Goal: Transaction & Acquisition: Purchase product/service

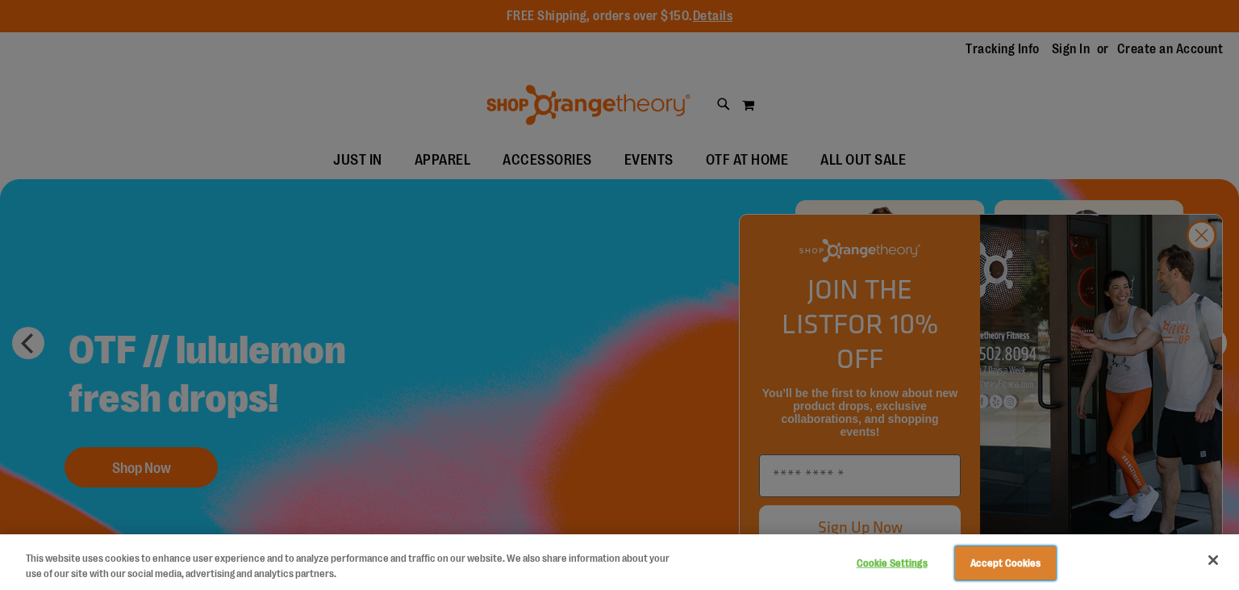
click at [991, 560] on button "Accept Cookies" at bounding box center [1005, 563] width 101 height 34
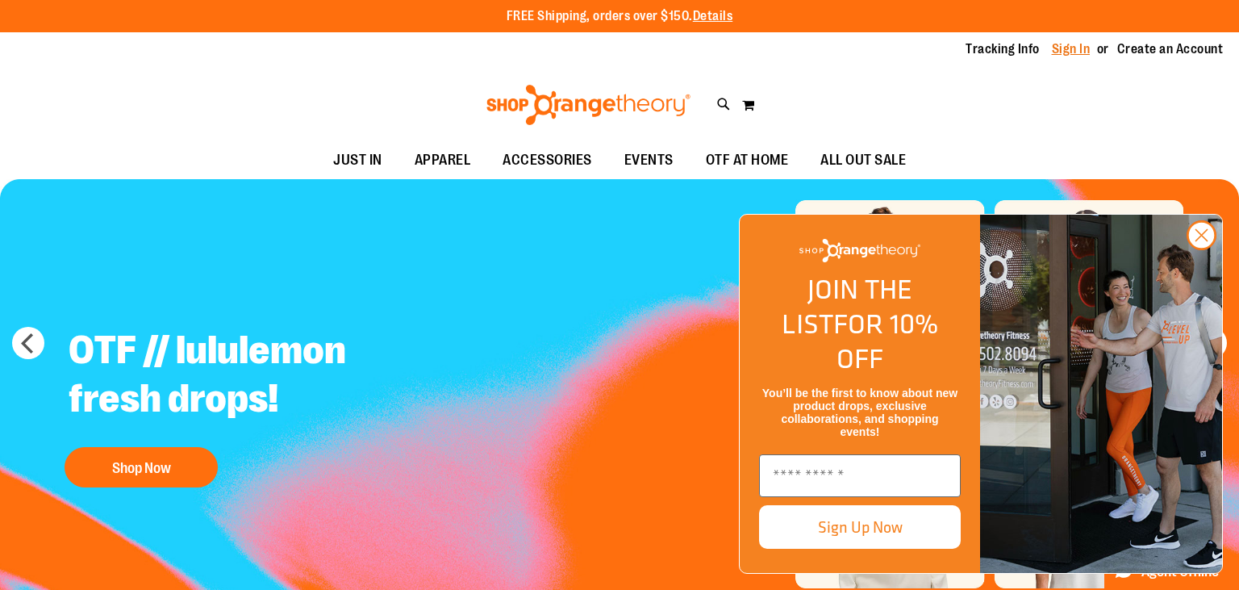
click at [1063, 41] on link "Sign In" at bounding box center [1071, 49] width 39 height 18
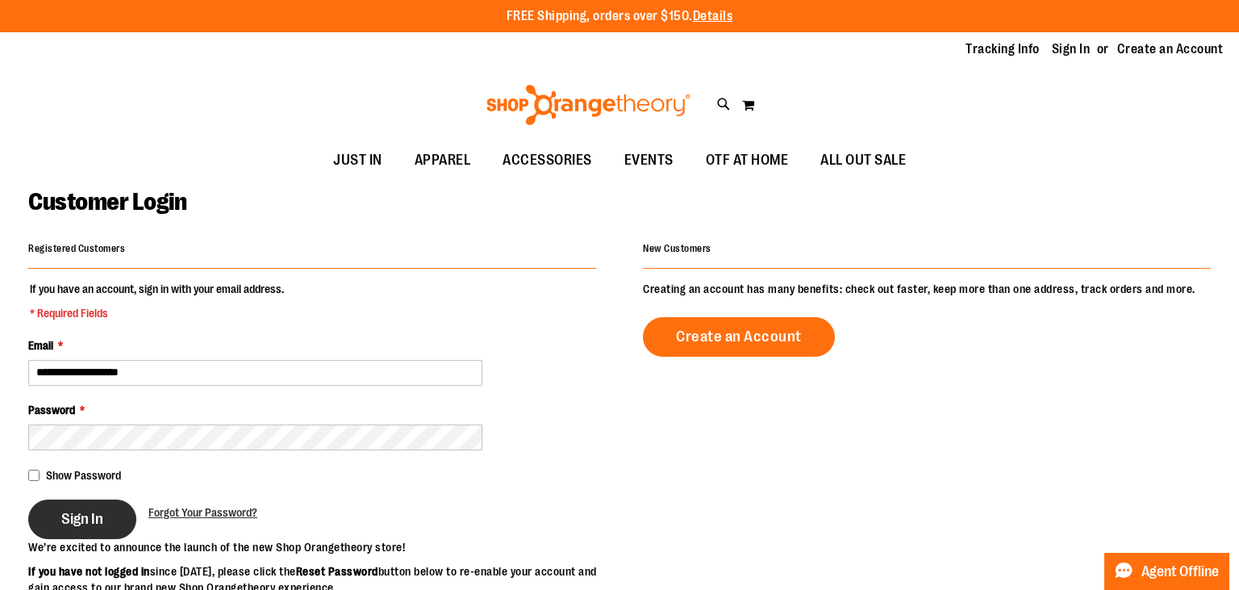
click at [72, 512] on span "Sign In" at bounding box center [82, 519] width 42 height 18
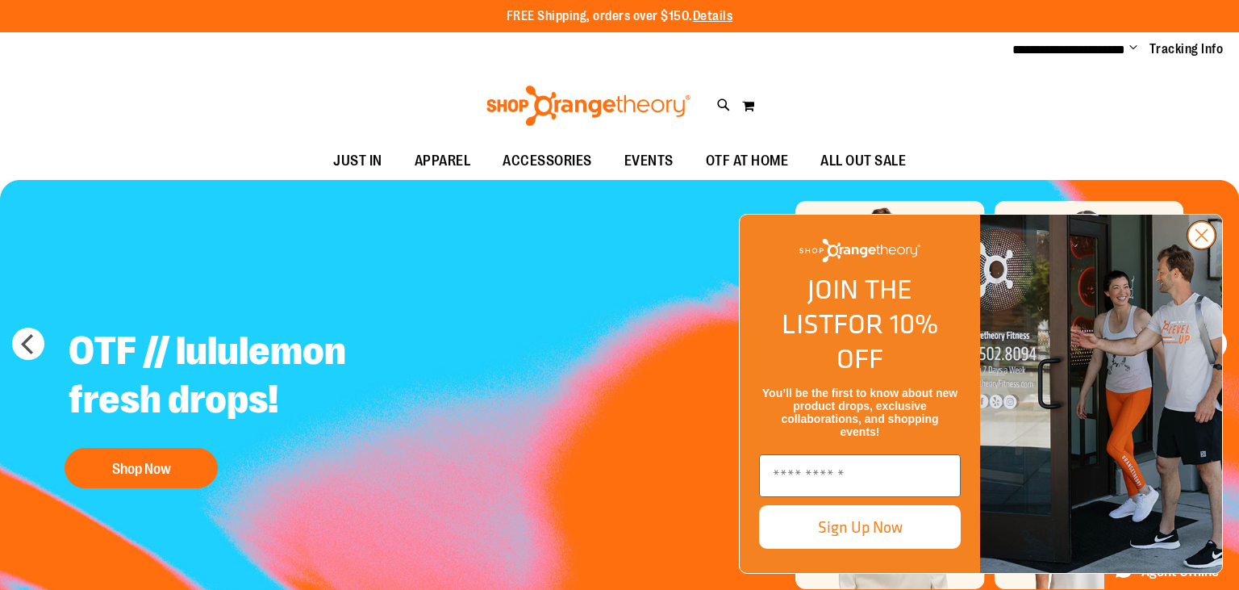
click at [1201, 241] on icon "Close dialog" at bounding box center [1202, 235] width 11 height 11
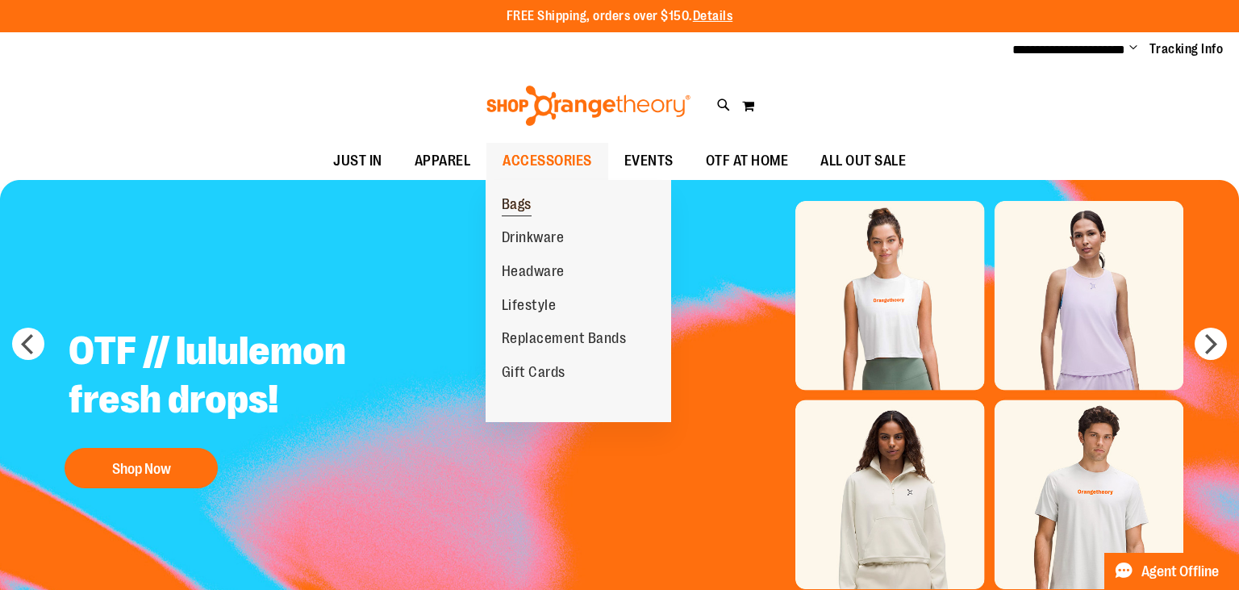
click at [532, 203] on span "Bags" at bounding box center [517, 206] width 30 height 20
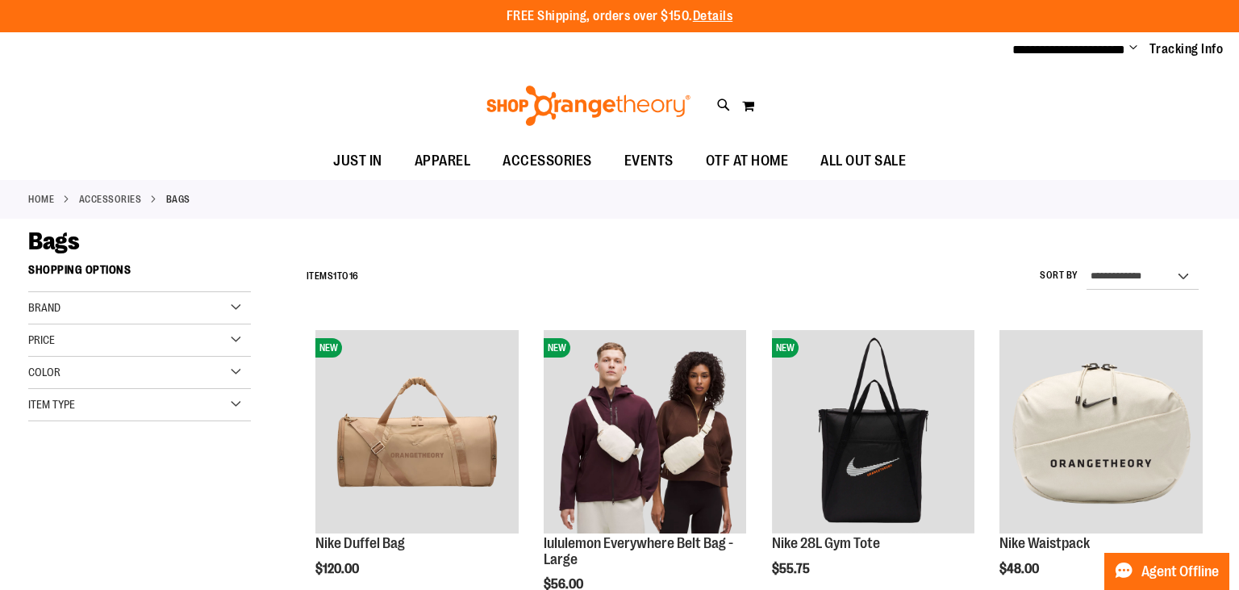
type input "**********"
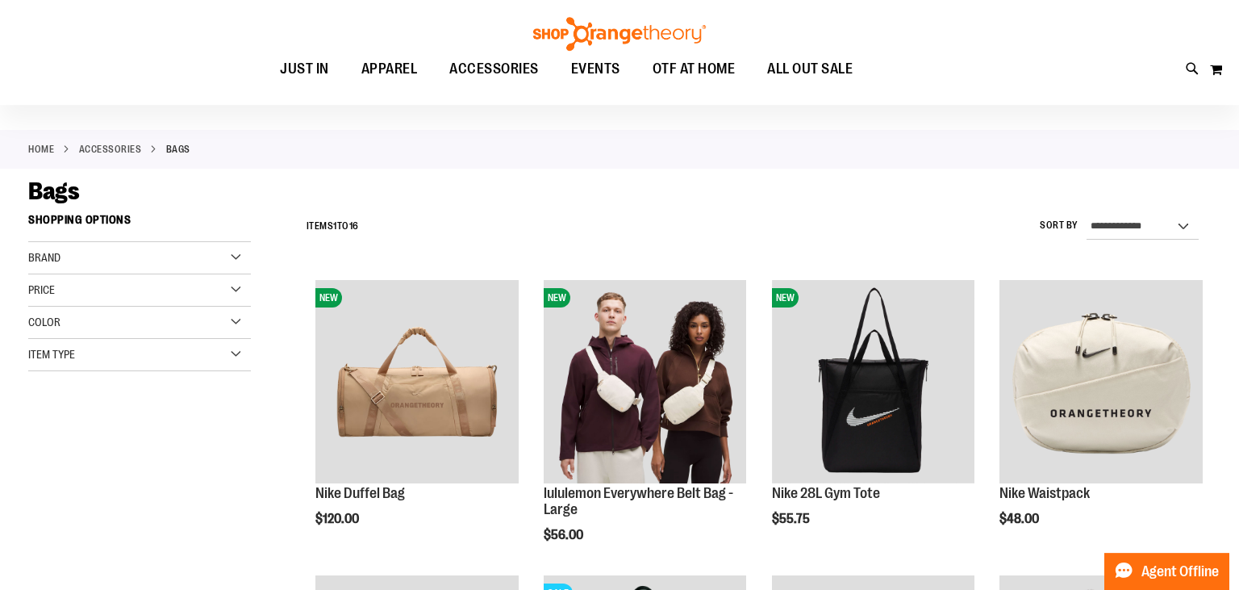
scroll to position [85, 0]
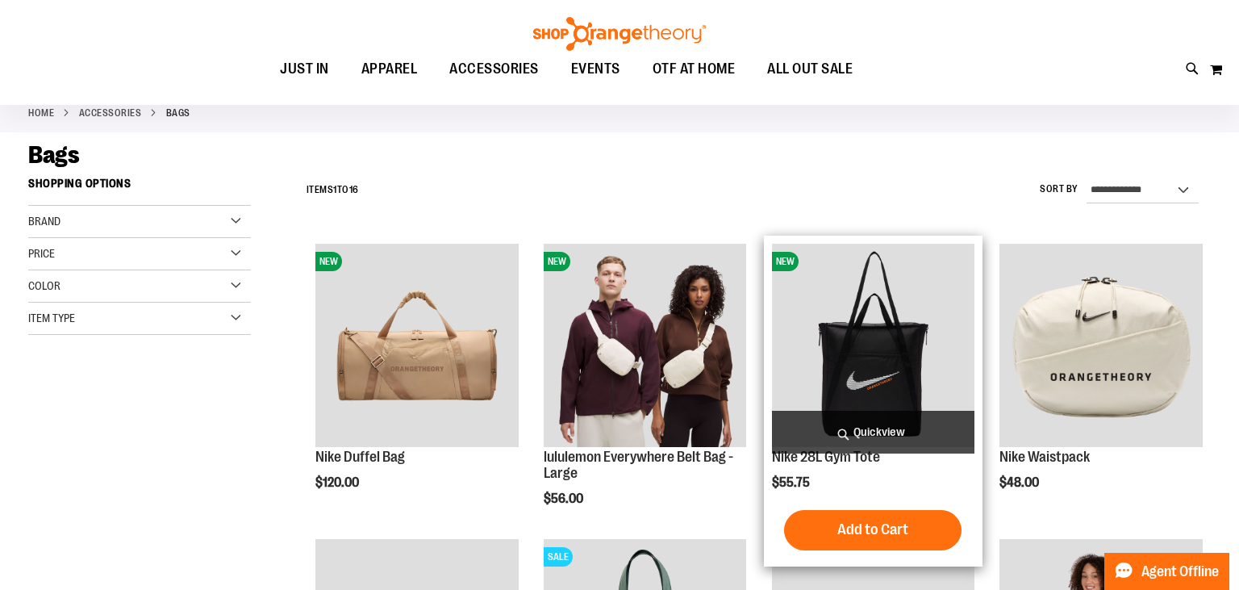
click at [850, 437] on span "Quickview" at bounding box center [873, 432] width 203 height 43
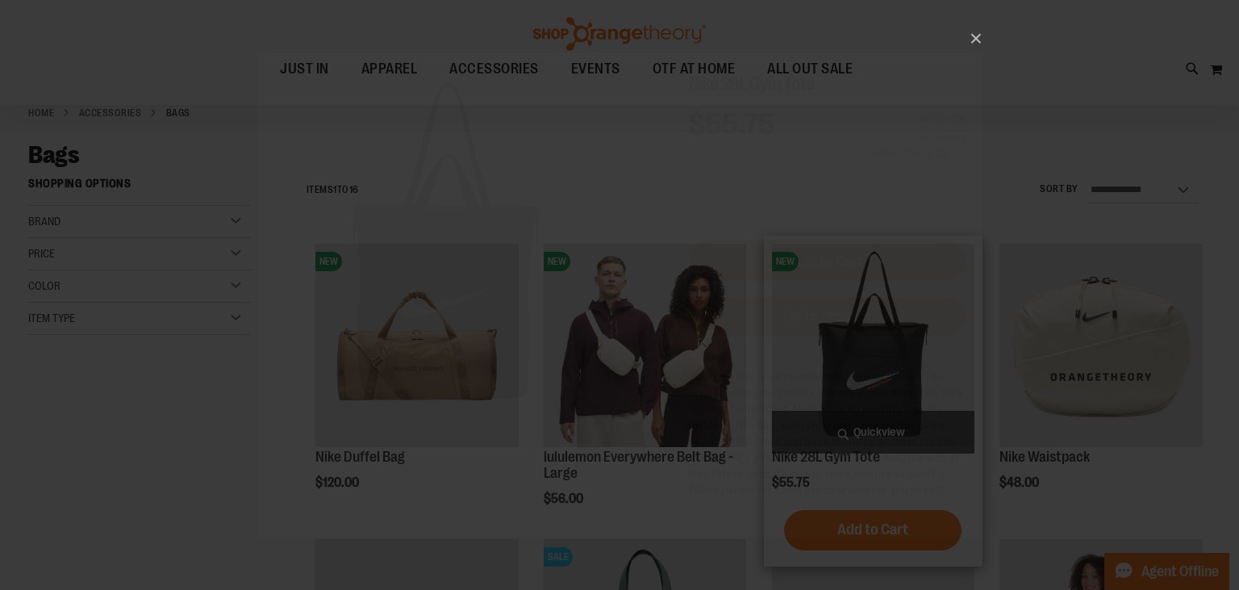
scroll to position [0, 0]
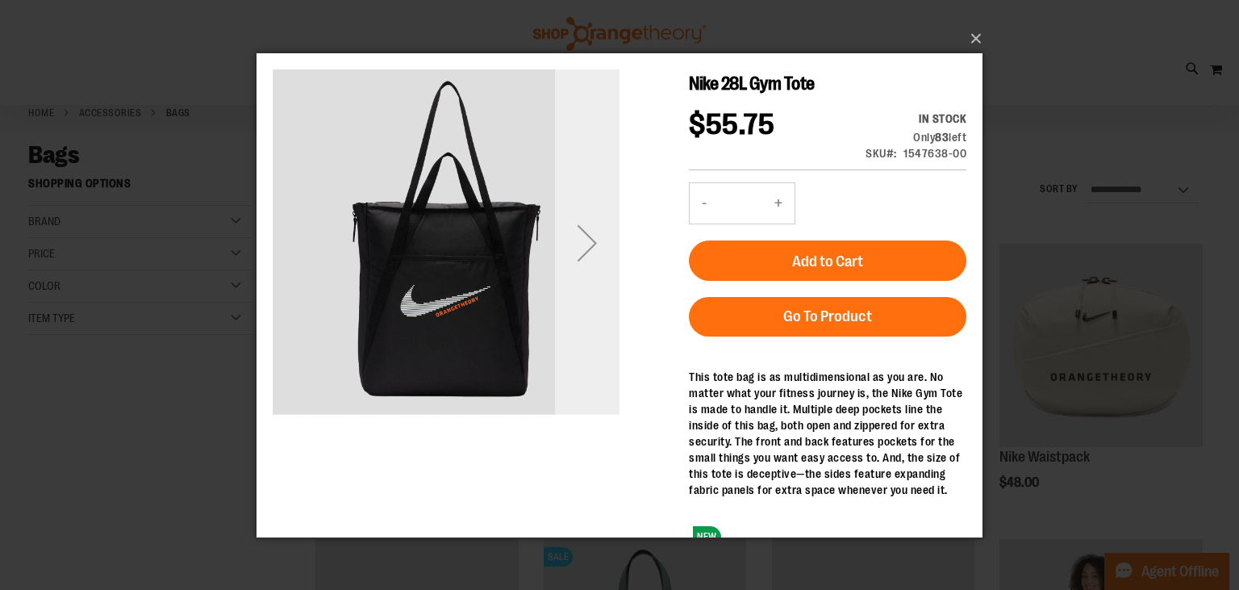
click at [587, 236] on div "Next" at bounding box center [587, 242] width 65 height 65
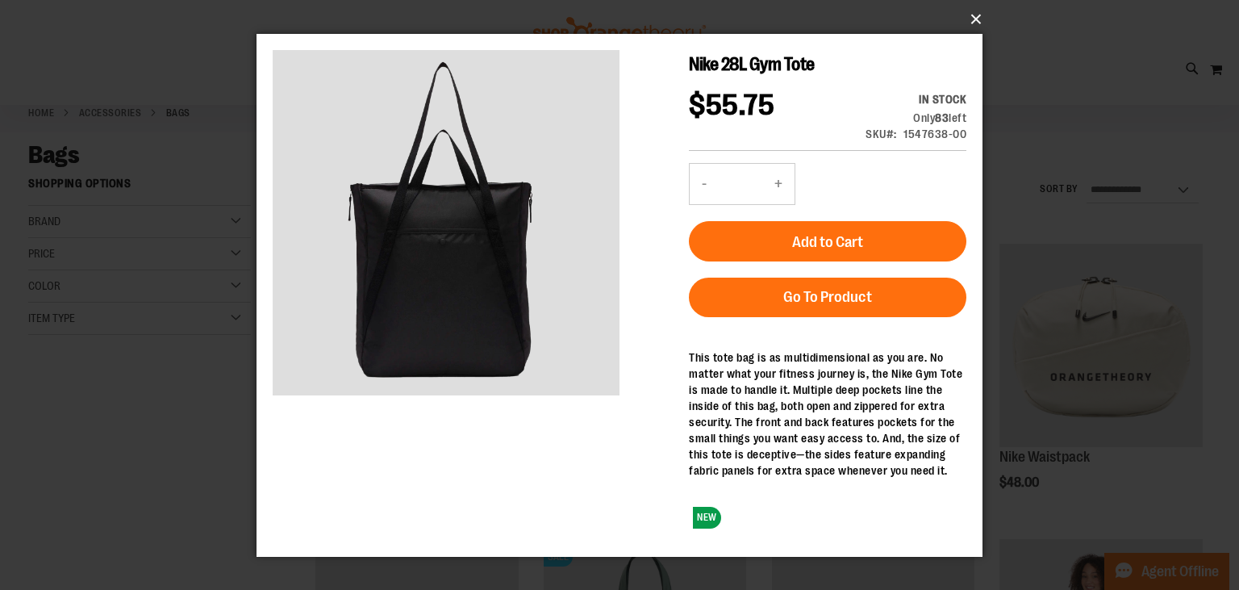
click at [979, 19] on button "×" at bounding box center [624, 20] width 726 height 36
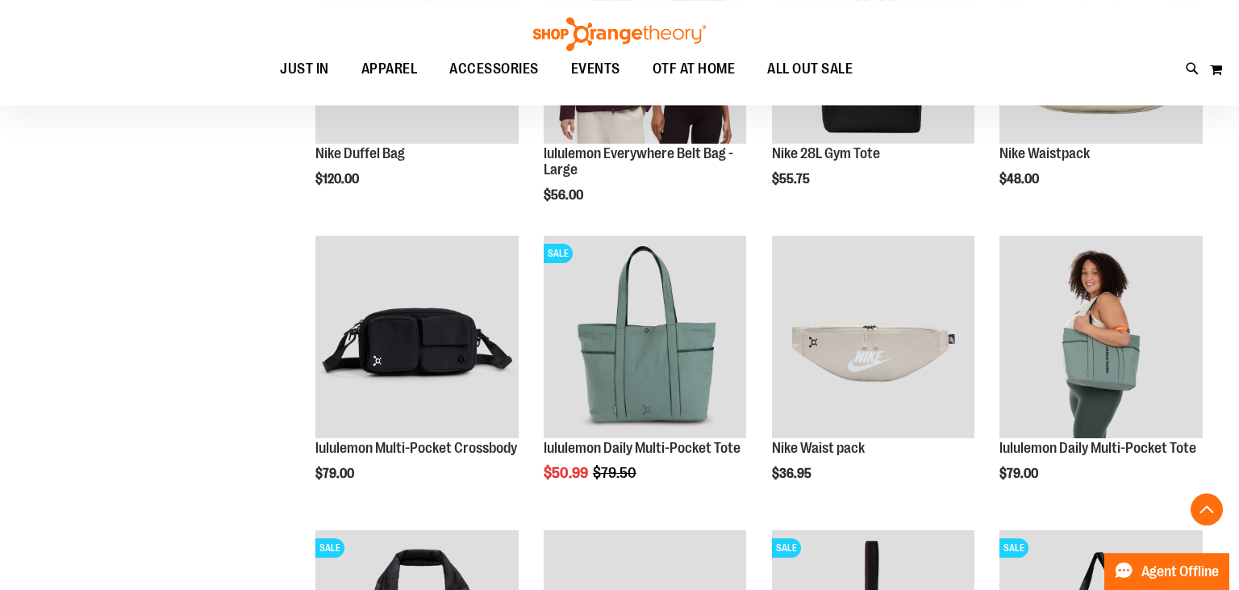
scroll to position [425, 0]
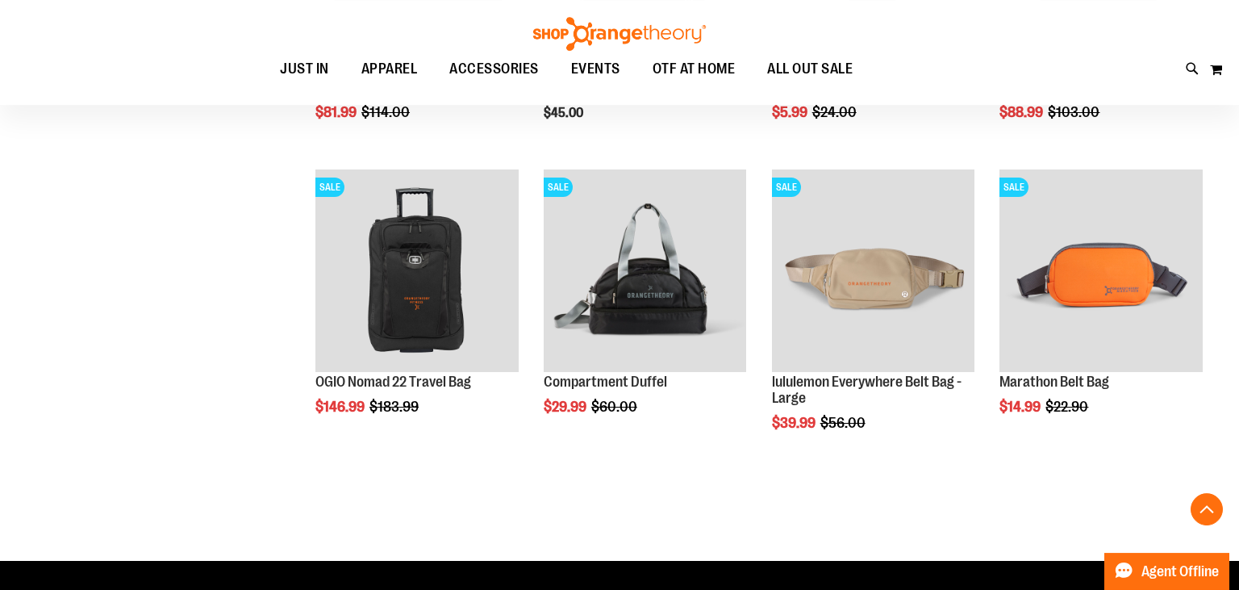
scroll to position [1022, 0]
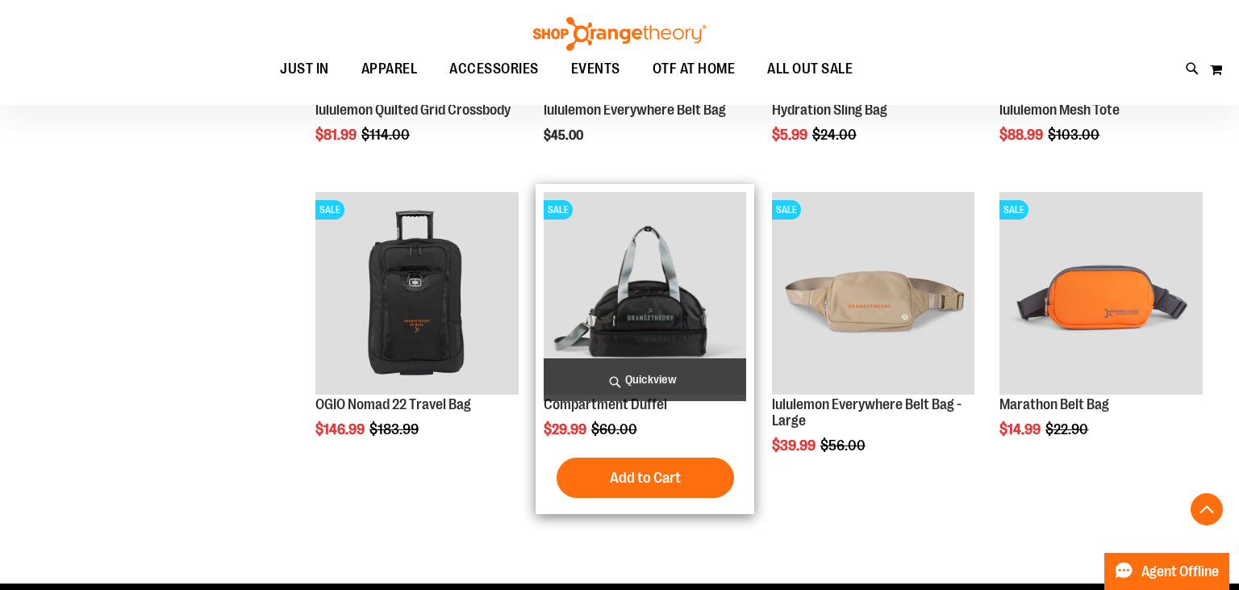
click at [631, 379] on span "Quickview" at bounding box center [645, 379] width 203 height 43
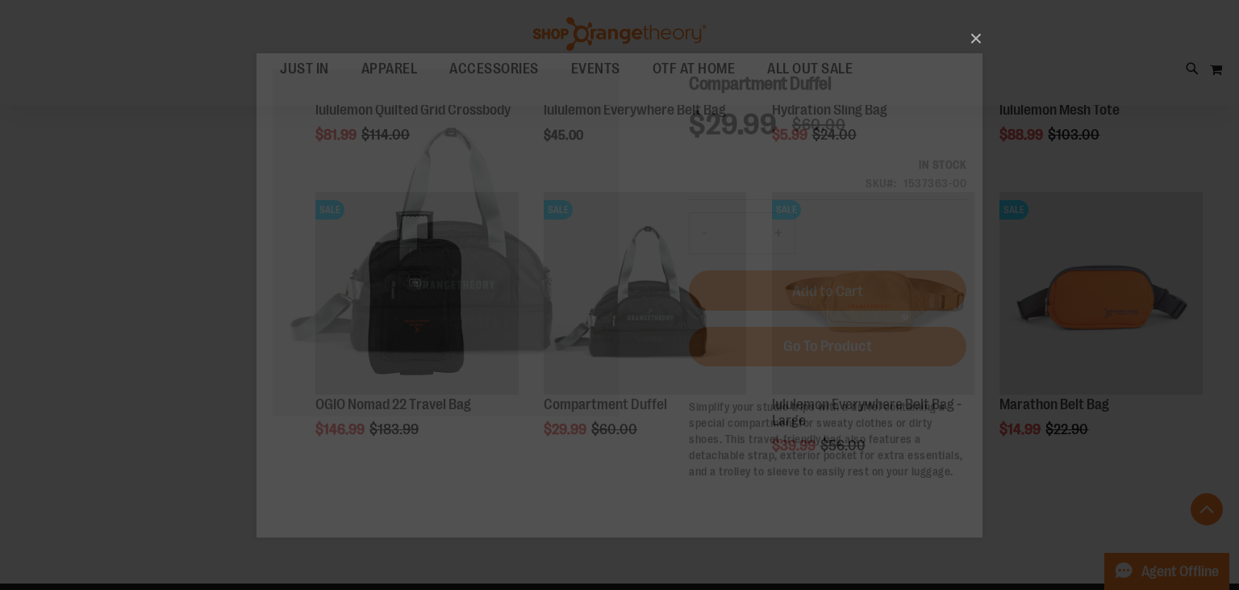
scroll to position [0, 0]
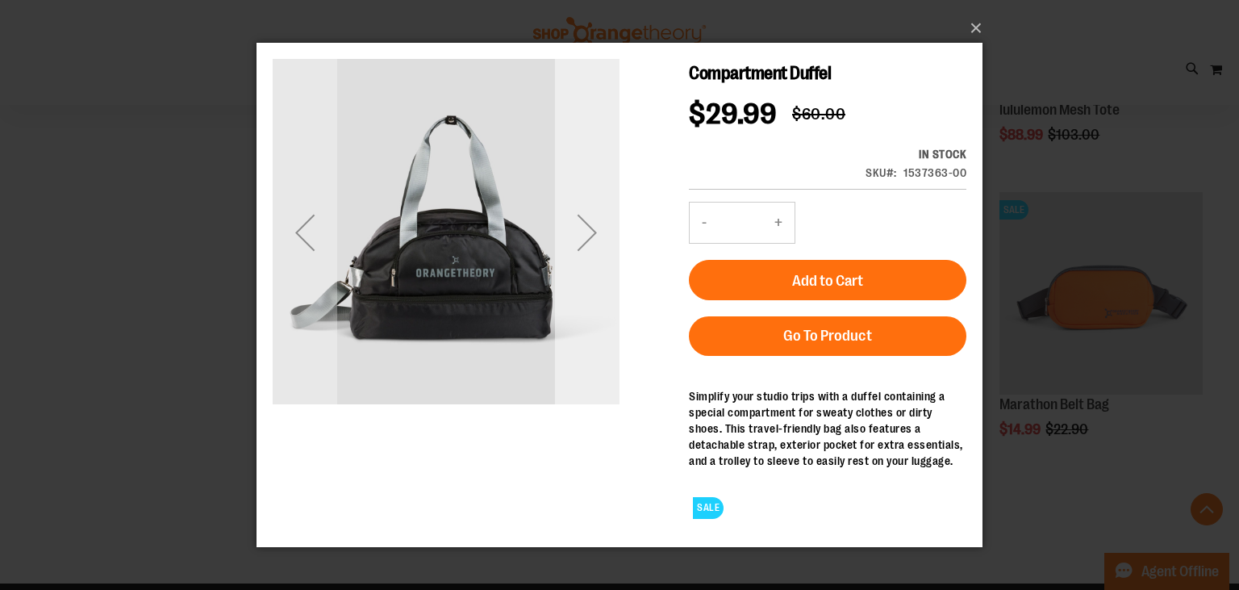
click at [593, 237] on div "Next" at bounding box center [587, 231] width 65 height 65
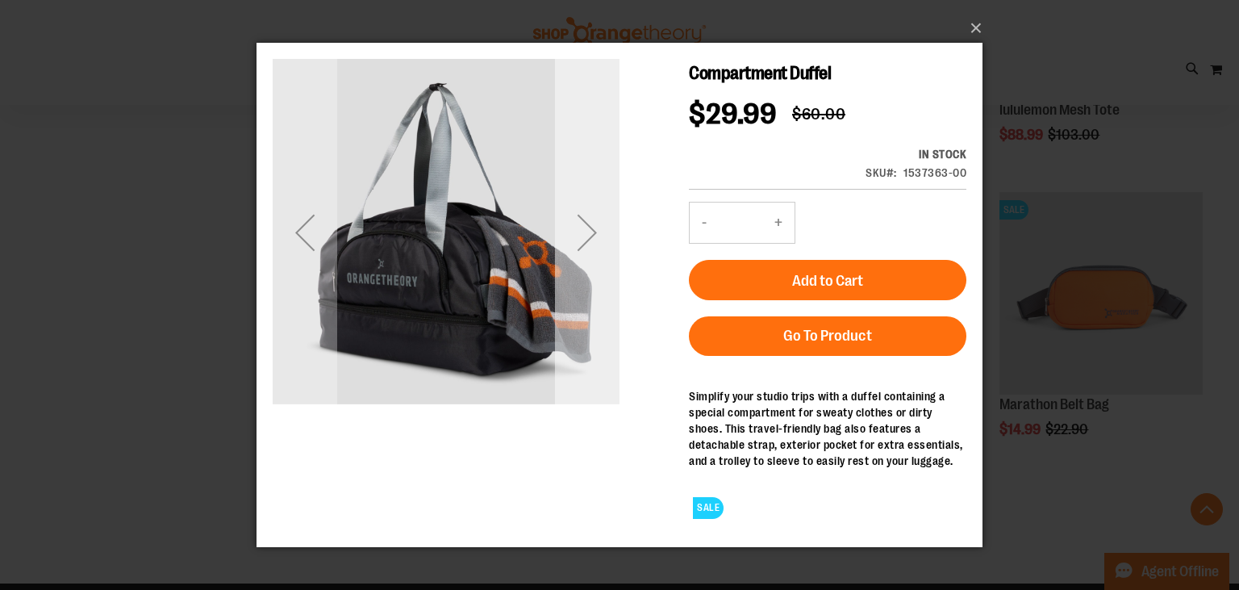
click at [593, 237] on div "Next" at bounding box center [587, 231] width 65 height 65
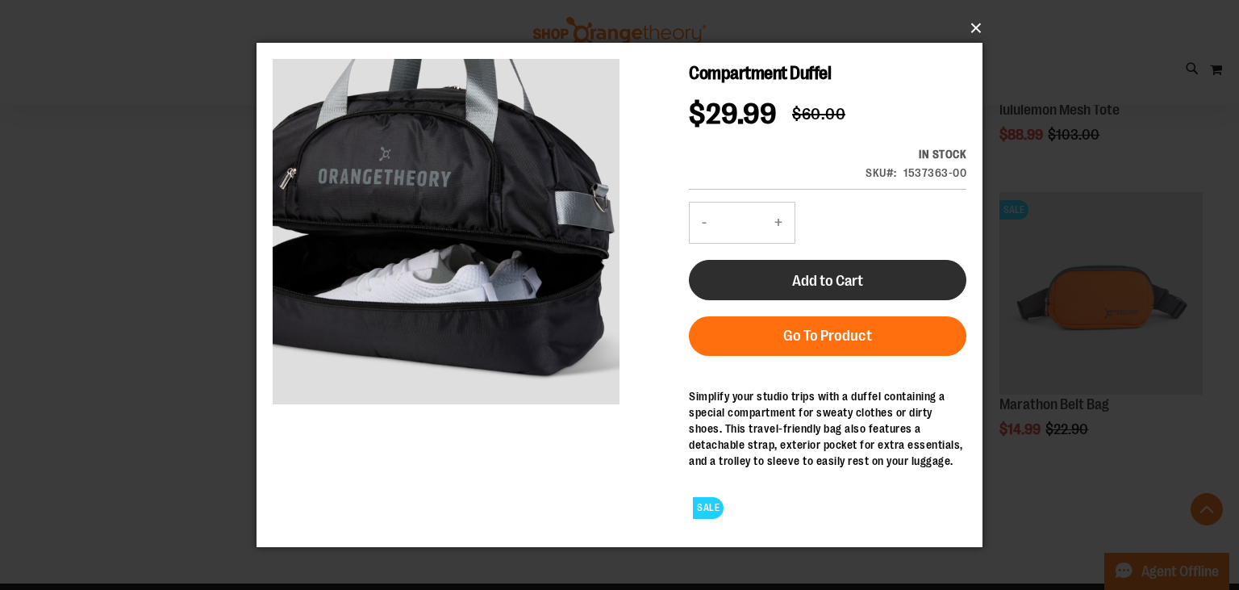
drag, startPoint x: 1237, startPoint y: 69, endPoint x: 852, endPoint y: 295, distance: 446.7
click at [821, 278] on span "Add to Cart" at bounding box center [827, 280] width 71 height 18
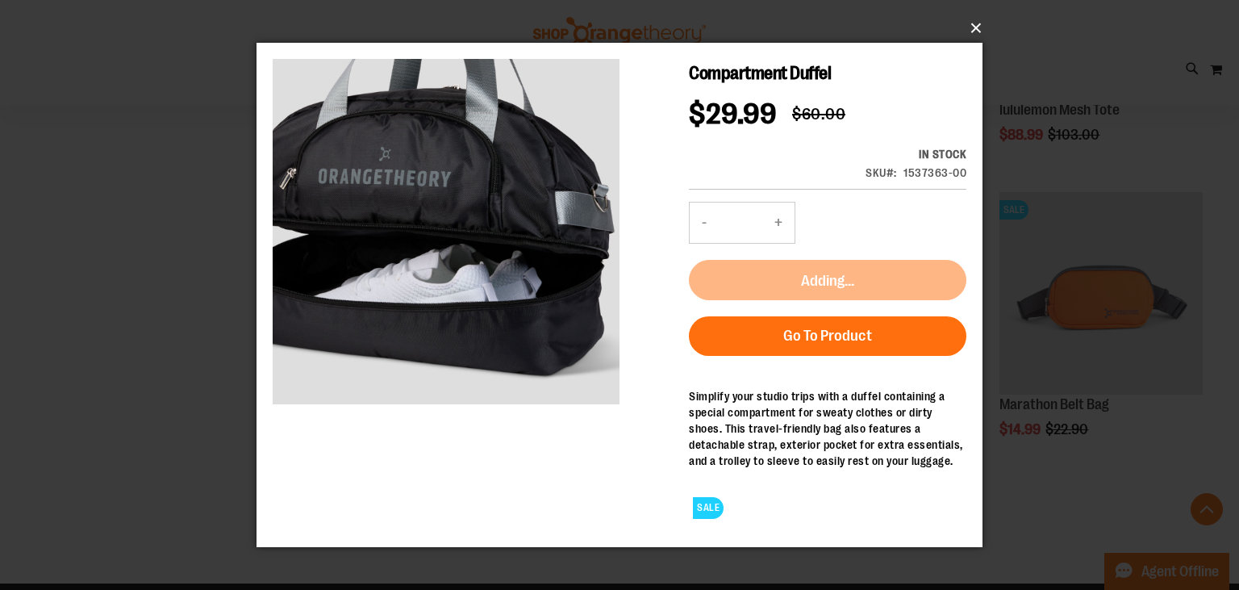
click at [975, 27] on button "×" at bounding box center [624, 28] width 726 height 36
click at [980, 24] on button "×" at bounding box center [624, 28] width 726 height 36
click at [984, 22] on button "×" at bounding box center [624, 28] width 726 height 36
click at [980, 24] on button "×" at bounding box center [624, 28] width 726 height 36
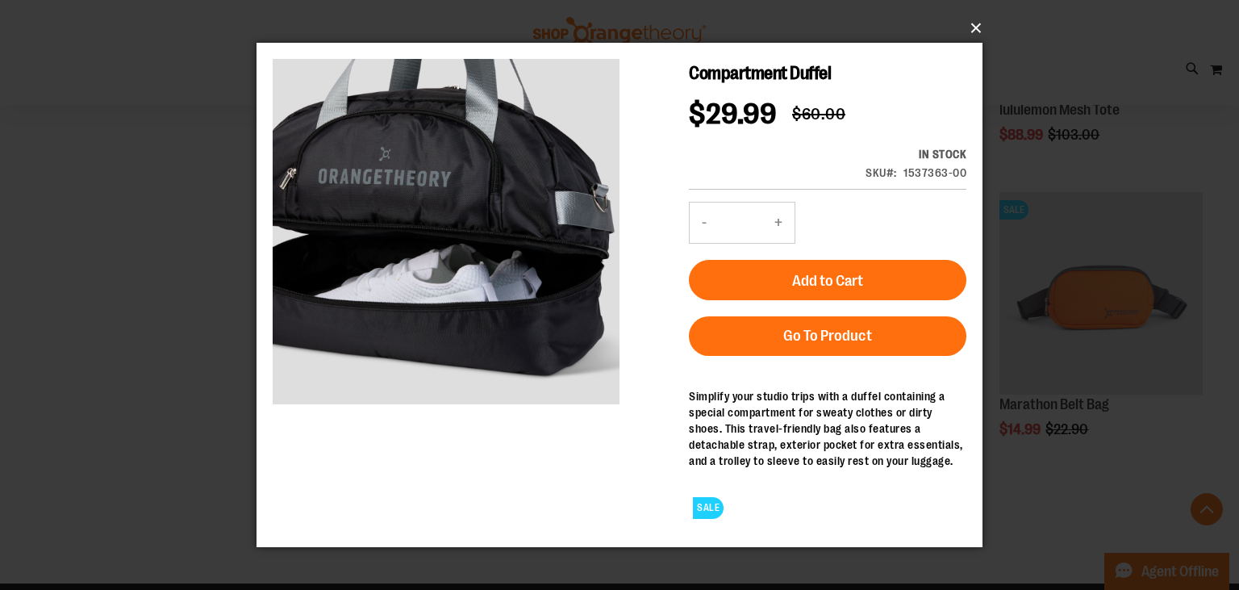
click at [972, 27] on button "×" at bounding box center [624, 28] width 726 height 36
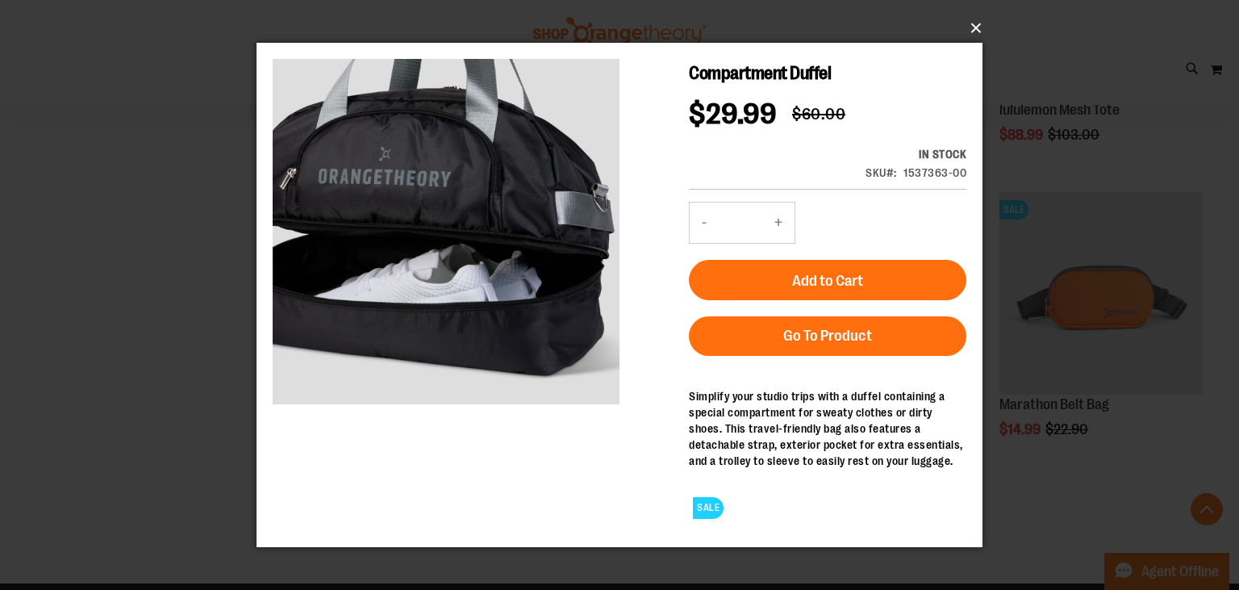
click at [972, 27] on button "×" at bounding box center [624, 28] width 726 height 36
click at [978, 32] on button "×" at bounding box center [624, 28] width 726 height 36
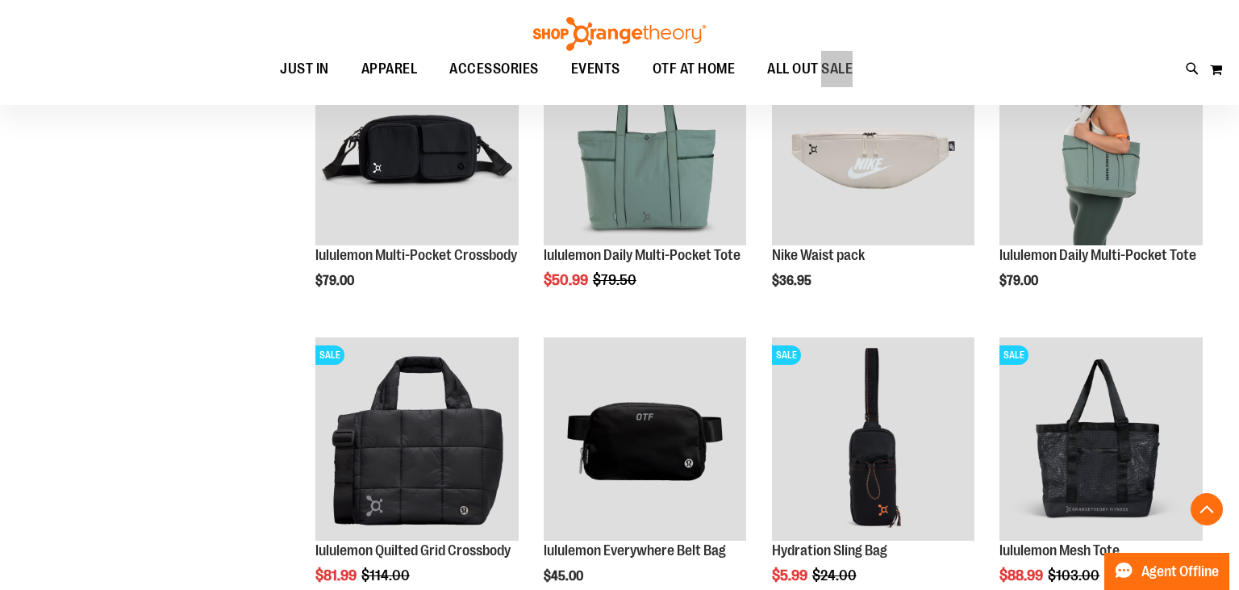
click at [978, 32] on div "Toggle Nav Search Popular Suggestions Advanced Search" at bounding box center [619, 52] width 1239 height 105
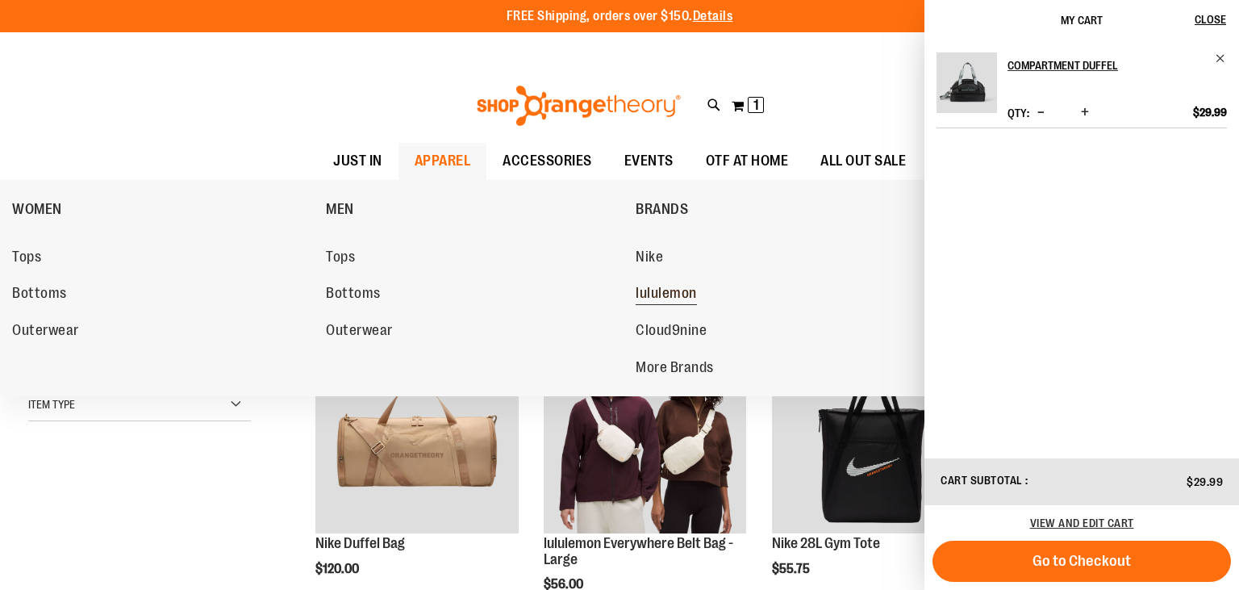
click at [679, 297] on span "lululemon" at bounding box center [666, 295] width 61 height 20
